Goal: Task Accomplishment & Management: Use online tool/utility

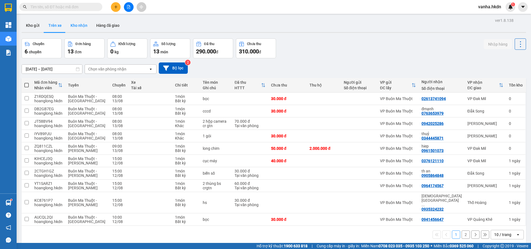
click at [80, 26] on button "Kho nhận" at bounding box center [79, 25] width 26 height 13
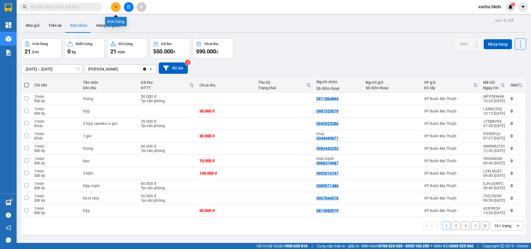
click at [113, 7] on button at bounding box center [116, 7] width 10 height 10
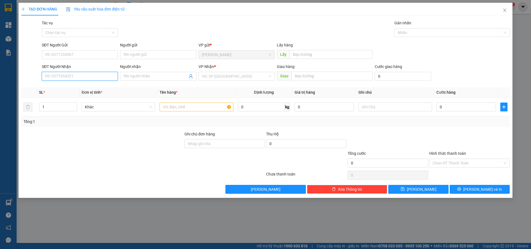
click at [60, 77] on input "SĐT Người Nhận" at bounding box center [80, 76] width 76 height 9
type input "935925742"
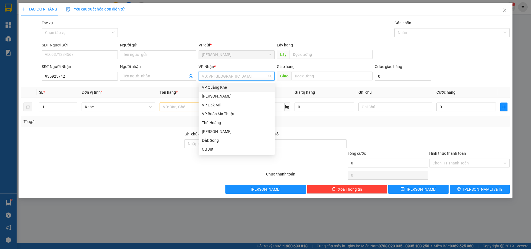
click at [236, 77] on input "search" at bounding box center [235, 76] width 66 height 8
click at [212, 114] on div "VP Buôn Ma Thuột" at bounding box center [236, 114] width 69 height 6
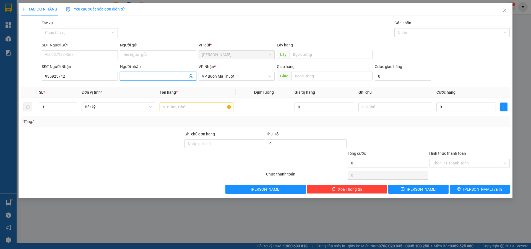
click at [164, 75] on input "Người nhận" at bounding box center [155, 76] width 64 height 6
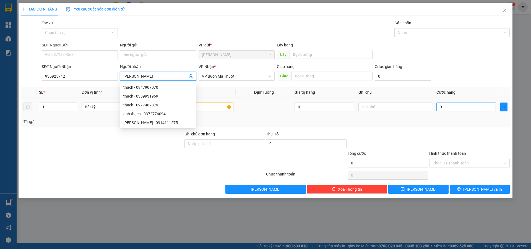
type input "[PERSON_NAME]"
click at [455, 105] on input "0" at bounding box center [465, 107] width 59 height 9
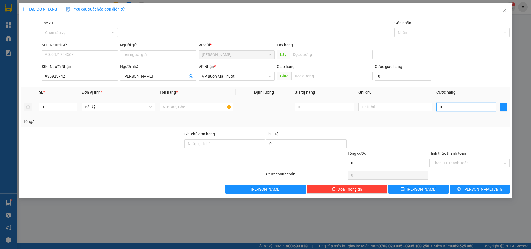
type input "3"
type input "30"
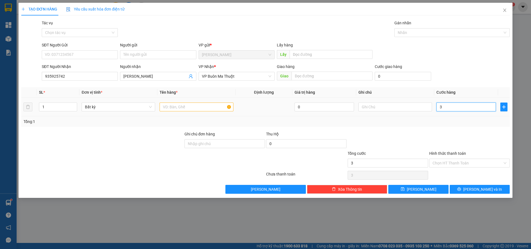
type input "30"
type input "300"
type input "3.000"
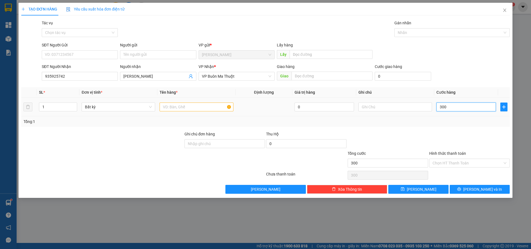
type input "3.000"
type input "30.000"
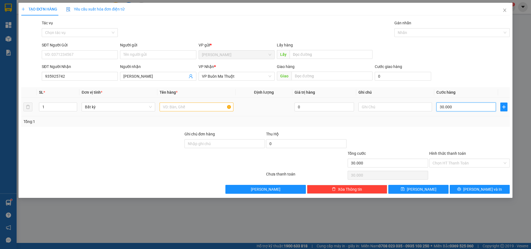
type input "30.000"
click at [183, 107] on input "text" at bounding box center [196, 107] width 74 height 9
type input "g"
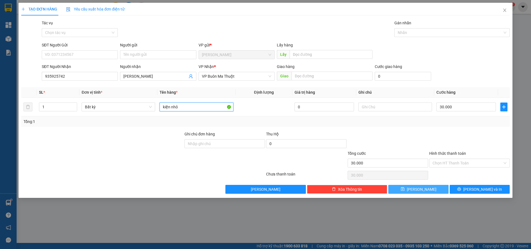
type input "kiện nhỏ"
click at [420, 188] on span "[PERSON_NAME]" at bounding box center [422, 189] width 30 height 6
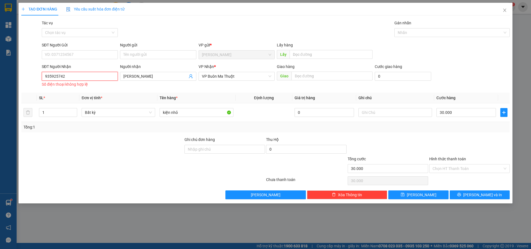
click at [43, 75] on input "935925742" at bounding box center [80, 76] width 76 height 9
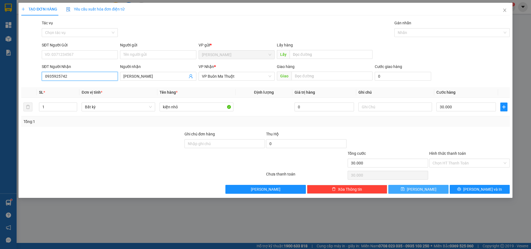
type input "0935925742"
click at [428, 188] on button "[PERSON_NAME]" at bounding box center [418, 189] width 60 height 9
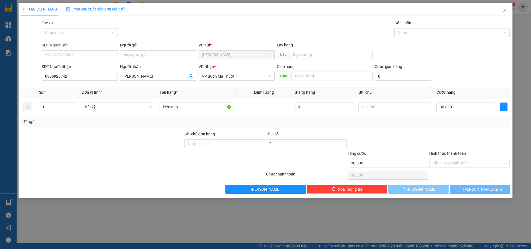
type input "0"
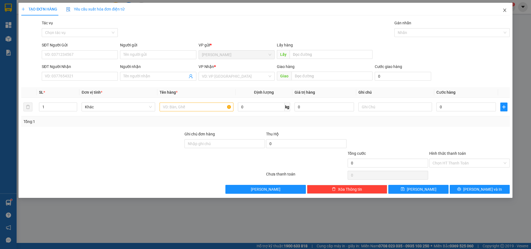
click at [505, 11] on icon "close" at bounding box center [504, 10] width 4 height 4
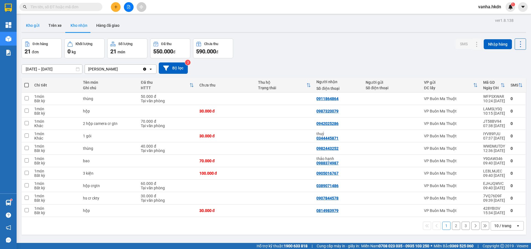
click at [33, 24] on button "Kho gửi" at bounding box center [33, 25] width 22 height 13
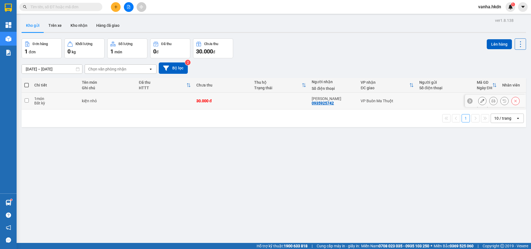
click at [25, 99] on input "checkbox" at bounding box center [27, 100] width 4 height 4
checkbox input "true"
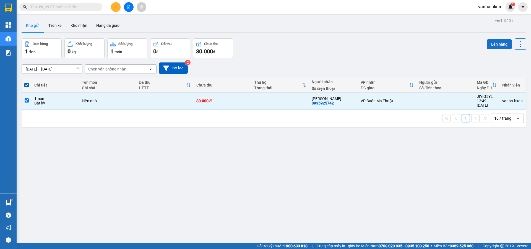
click at [495, 45] on button "Lên hàng" at bounding box center [499, 44] width 25 height 10
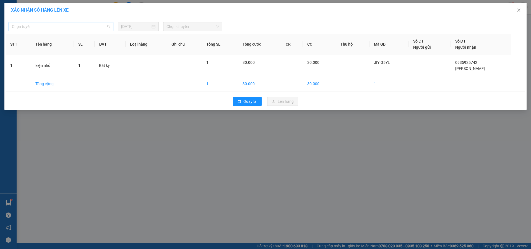
click at [78, 27] on span "Chọn tuyến" at bounding box center [61, 26] width 98 height 8
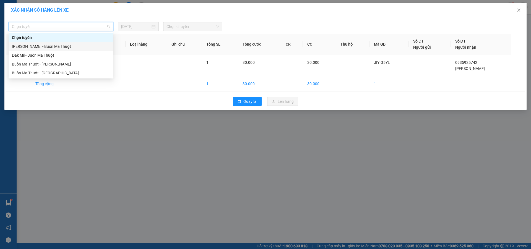
click at [56, 44] on div "[PERSON_NAME] - Buôn Ma Thuột" at bounding box center [61, 46] width 98 height 6
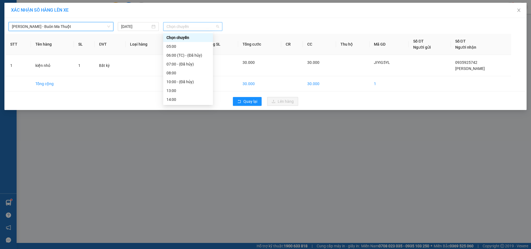
click at [193, 28] on span "Chọn chuyến" at bounding box center [192, 26] width 53 height 8
click at [173, 91] on div "13:00" at bounding box center [187, 91] width 43 height 6
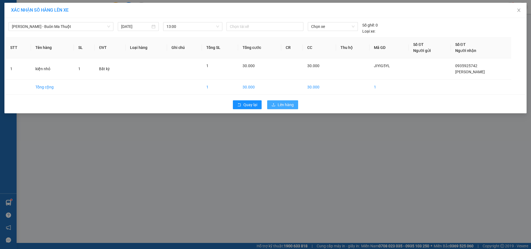
click at [294, 106] on button "Lên hàng" at bounding box center [282, 104] width 31 height 9
